Goal: Task Accomplishment & Management: Manage account settings

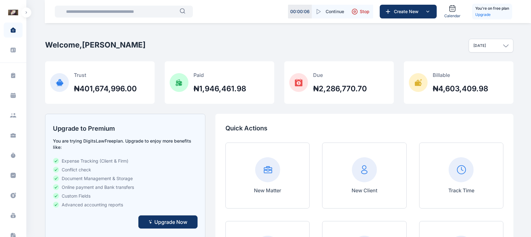
click at [30, 13] on button "button" at bounding box center [26, 13] width 10 height 10
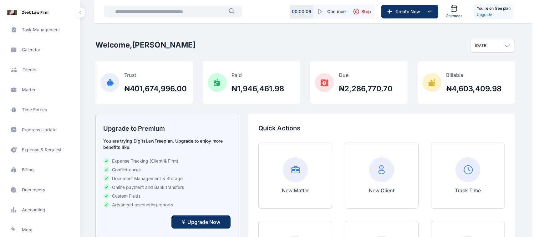
scroll to position [65, 0]
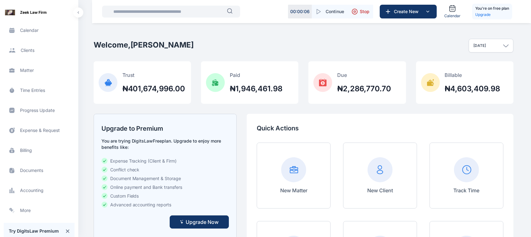
click at [21, 152] on span "Billing billing billing" at bounding box center [39, 150] width 71 height 15
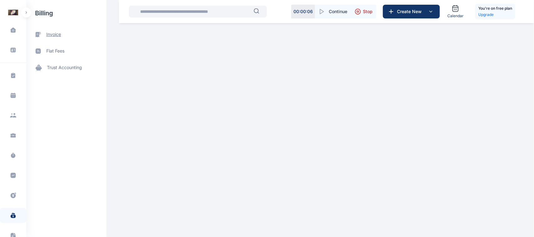
click at [56, 38] on span "invoice" at bounding box center [53, 34] width 15 height 7
click at [55, 36] on span "invoice" at bounding box center [53, 34] width 15 height 7
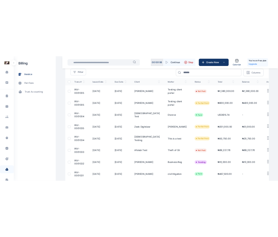
scroll to position [58, 0]
